Goal: Task Accomplishment & Management: Manage account settings

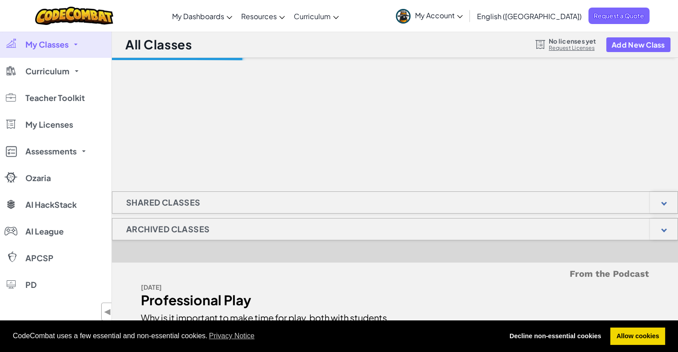
click at [462, 16] on span "My Account" at bounding box center [439, 15] width 48 height 9
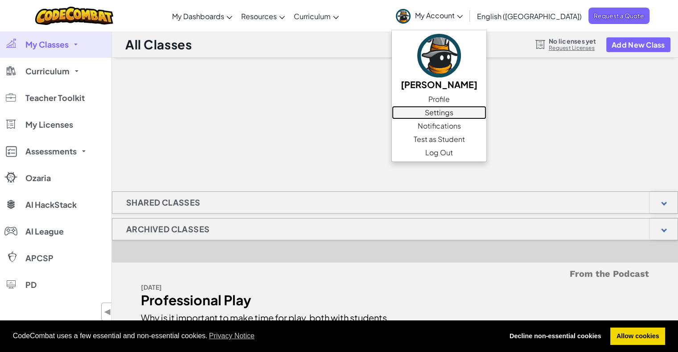
click at [486, 112] on link "Settings" at bounding box center [439, 112] width 94 height 13
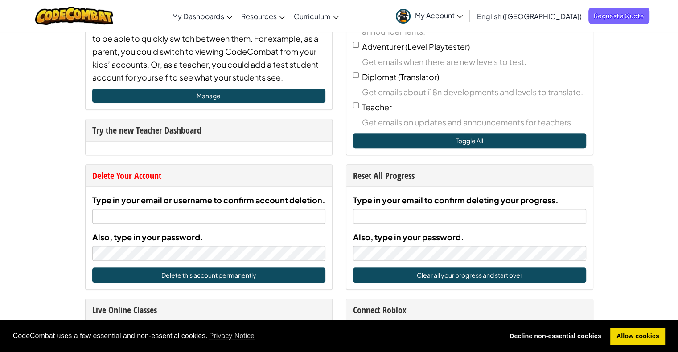
scroll to position [356, 0]
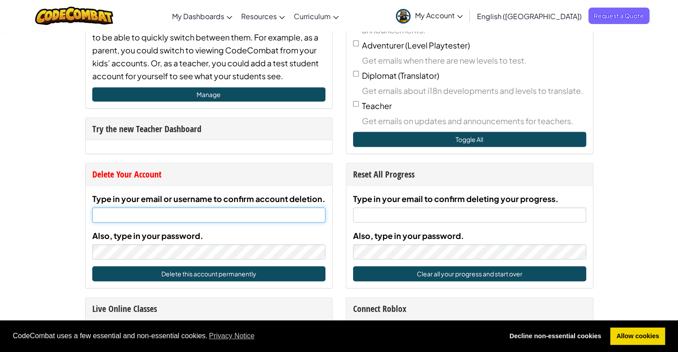
click at [171, 220] on input "Type in your email or username to confirm account deletion." at bounding box center [208, 215] width 233 height 15
type input "[PERSON_NAME][EMAIL_ADDRESS][DOMAIN_NAME]"
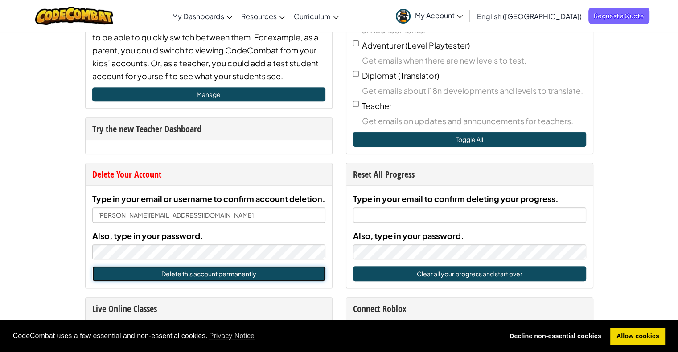
click at [180, 271] on button "Delete this account permanently" at bounding box center [208, 273] width 233 height 15
click at [180, 271] on div "Type in your email or username to confirm account deletion. [PERSON_NAME][EMAIL…" at bounding box center [209, 237] width 246 height 102
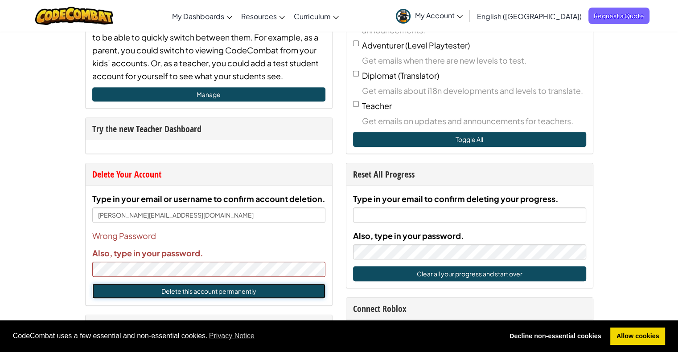
click at [173, 287] on button "Delete this account permanently" at bounding box center [208, 291] width 233 height 15
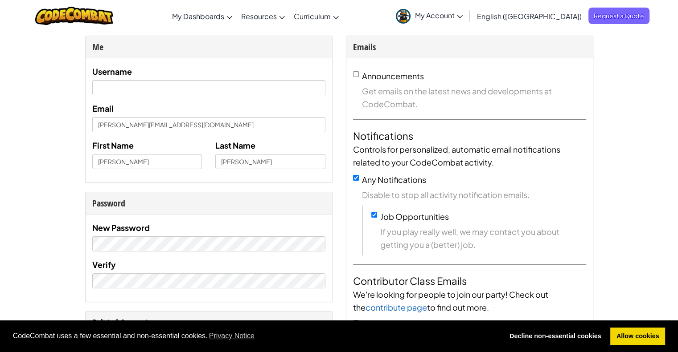
scroll to position [0, 0]
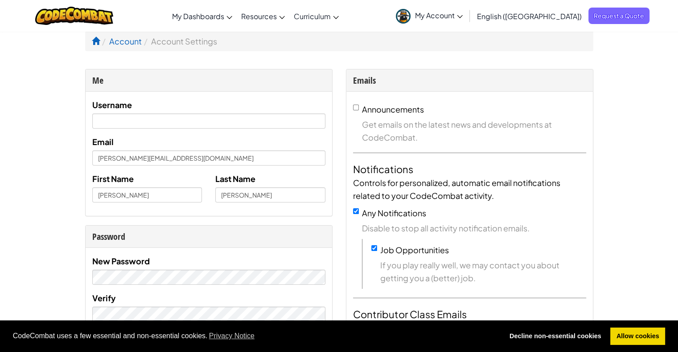
click at [470, 14] on ul "My Account [PERSON_NAME] Profile Settings Notifications Test as Student Log Out" at bounding box center [430, 16] width 78 height 28
click at [467, 15] on link "My Account" at bounding box center [429, 16] width 76 height 28
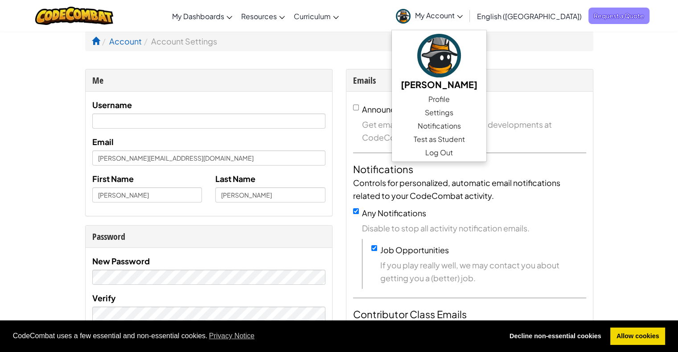
click at [590, 16] on span "Request a Quote" at bounding box center [618, 16] width 61 height 16
